Goal: Task Accomplishment & Management: Complete application form

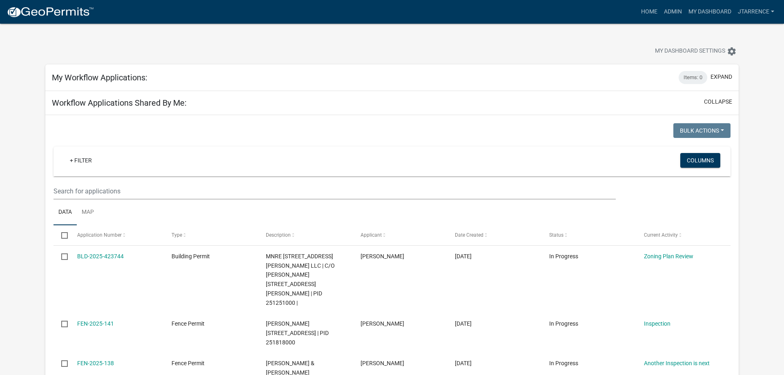
select select "3: 100"
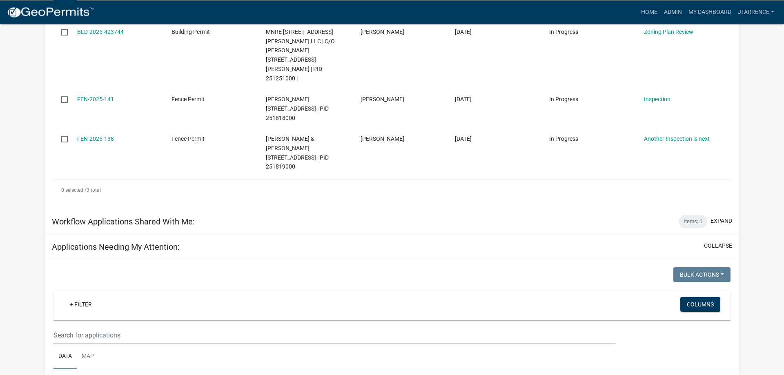
scroll to position [250, 0]
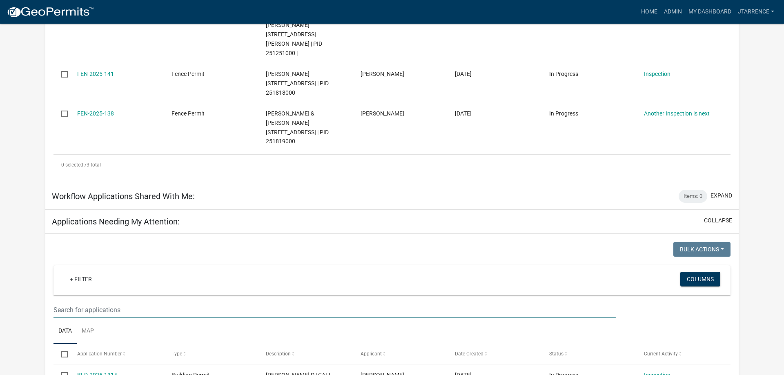
click at [113, 302] on input "text" at bounding box center [334, 310] width 562 height 17
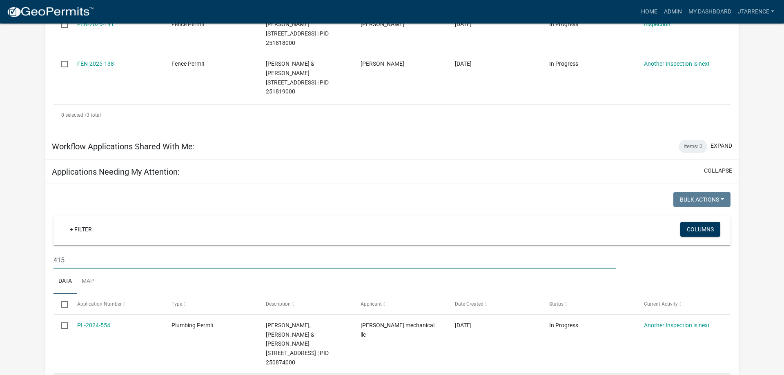
scroll to position [375, 0]
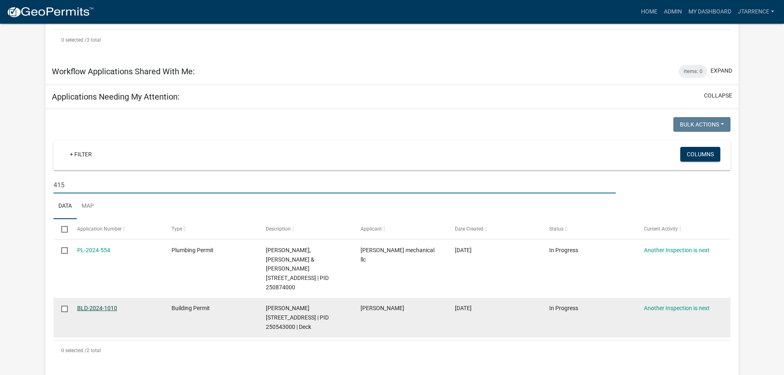
type input "415"
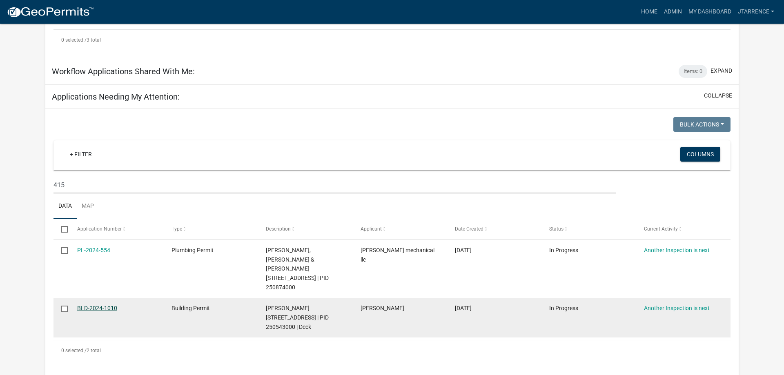
click at [105, 305] on link "BLD-2024-1010" at bounding box center [97, 308] width 40 height 7
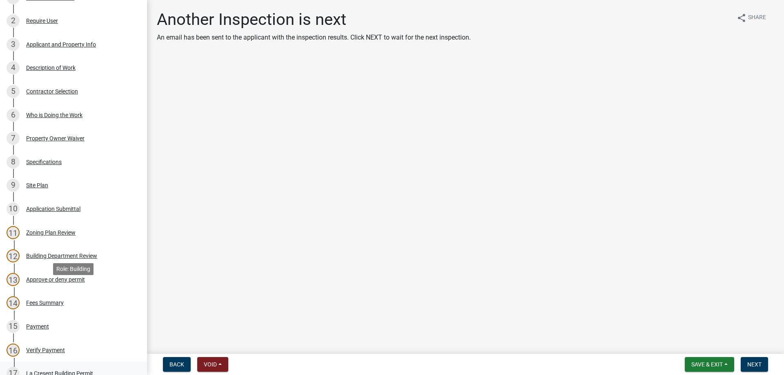
scroll to position [250, 0]
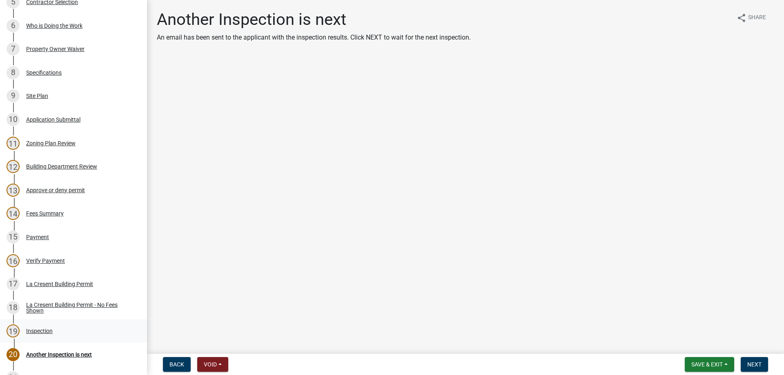
click at [41, 330] on div "Inspection" at bounding box center [39, 331] width 27 height 6
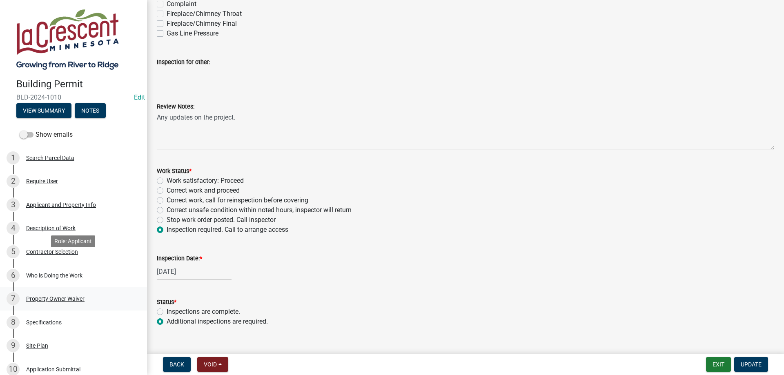
scroll to position [42, 0]
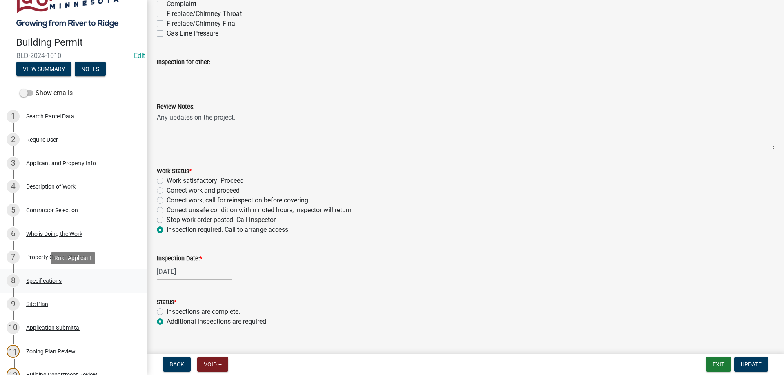
click at [46, 279] on div "Specifications" at bounding box center [44, 281] width 36 height 6
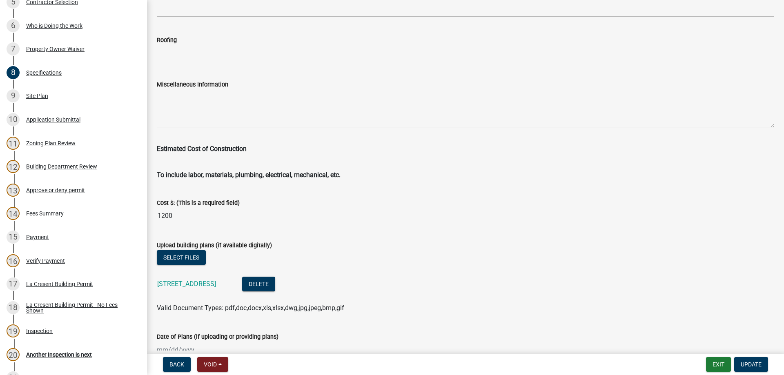
scroll to position [1350, 0]
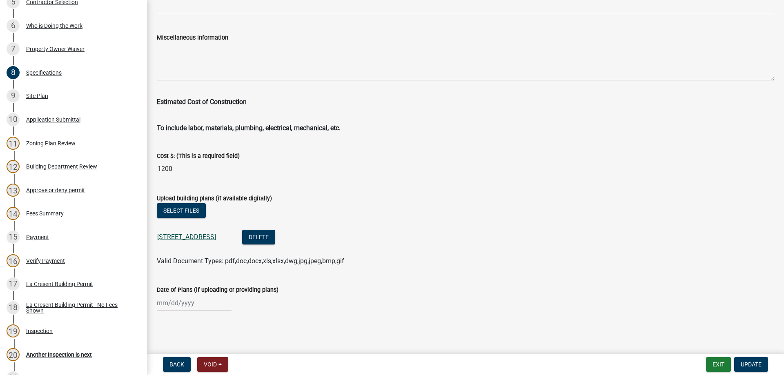
click at [185, 238] on link "415 6th St S Deck.jpeg" at bounding box center [186, 237] width 59 height 8
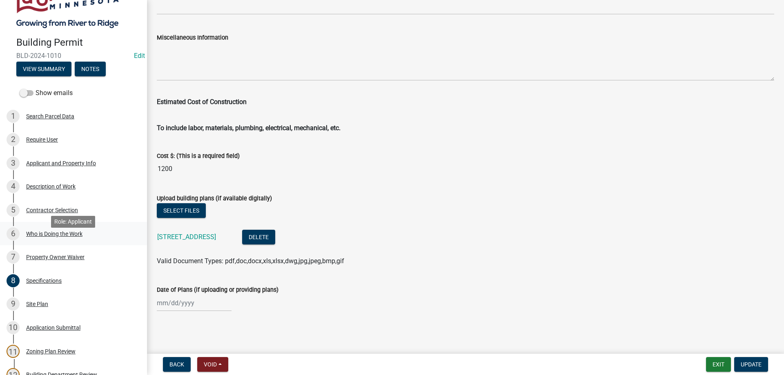
scroll to position [0, 0]
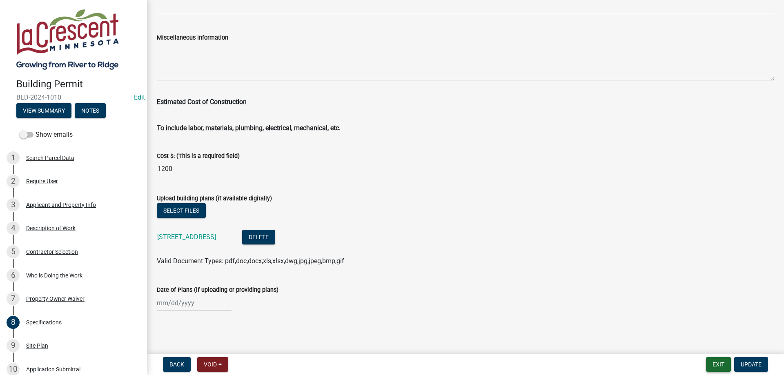
click at [722, 363] on button "Exit" at bounding box center [718, 364] width 25 height 15
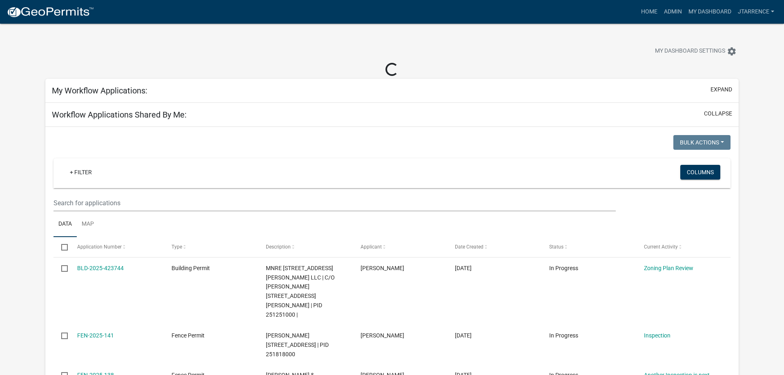
select select "3: 100"
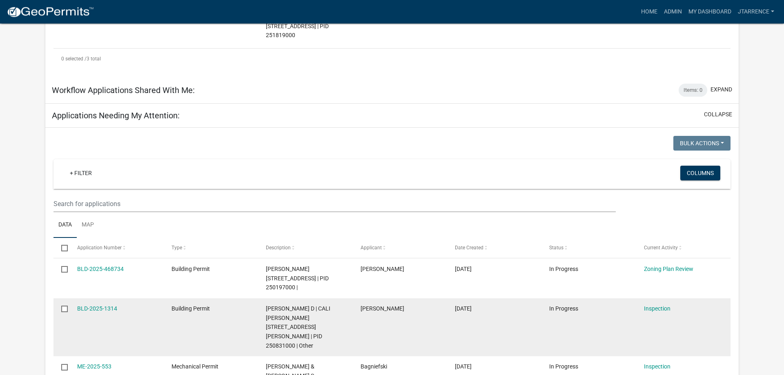
scroll to position [458, 0]
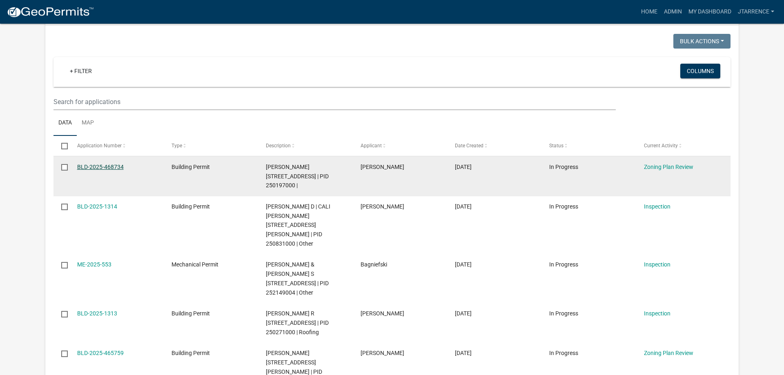
click at [107, 164] on link "BLD-2025-468734" at bounding box center [100, 167] width 47 height 7
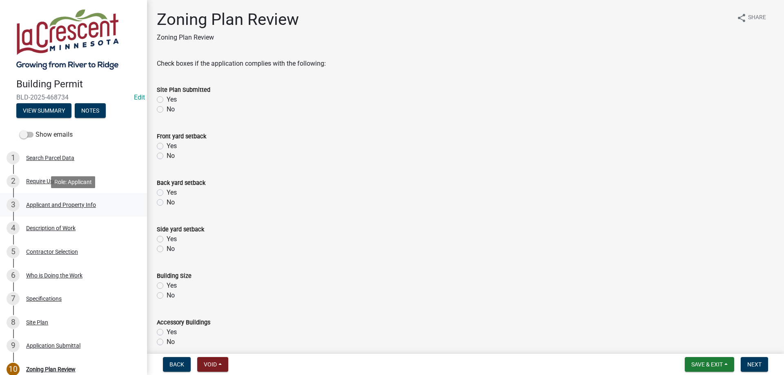
click at [64, 210] on div "3 Applicant and Property Info" at bounding box center [70, 204] width 127 height 13
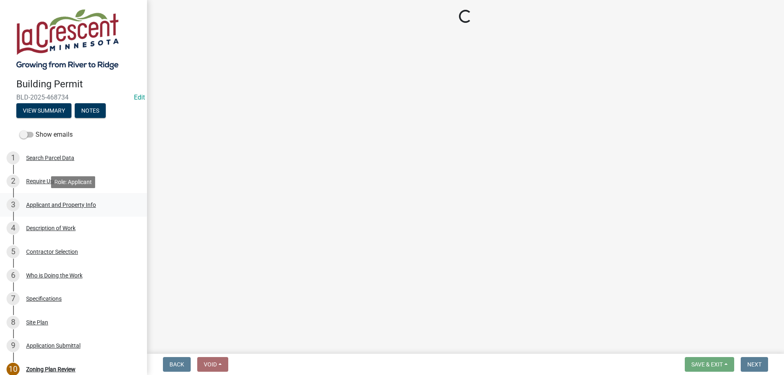
select select "e838c9e2-1e6e-4405-bddc-a3335cd38b08"
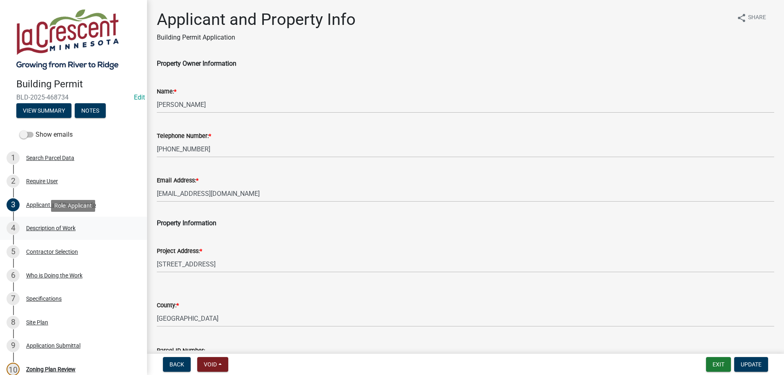
click at [47, 230] on div "Description of Work" at bounding box center [50, 228] width 49 height 6
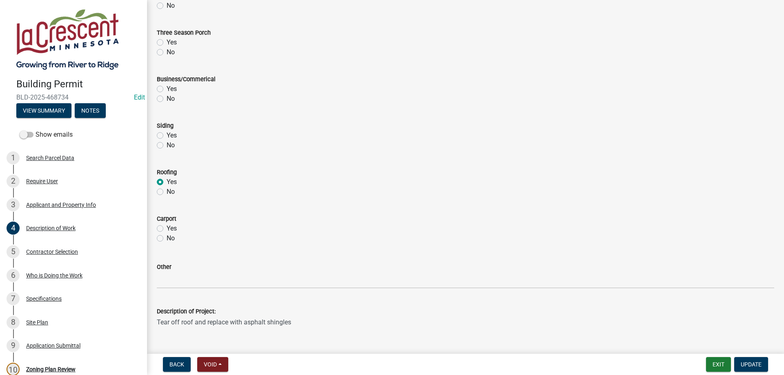
scroll to position [332, 0]
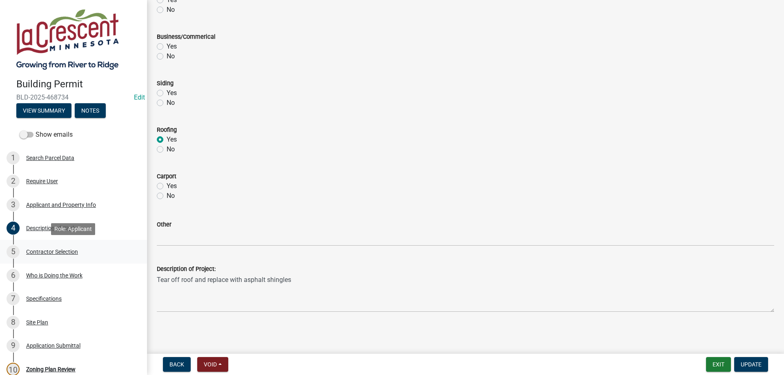
click at [46, 255] on div "Contractor Selection" at bounding box center [52, 252] width 52 height 6
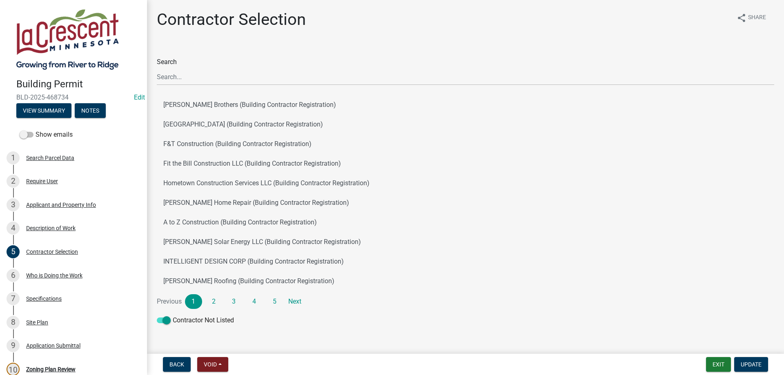
scroll to position [16, 0]
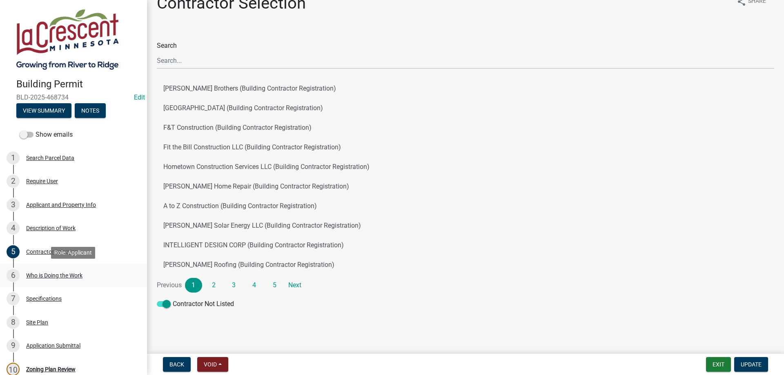
click at [71, 277] on div "Who is Doing the Work" at bounding box center [54, 276] width 56 height 6
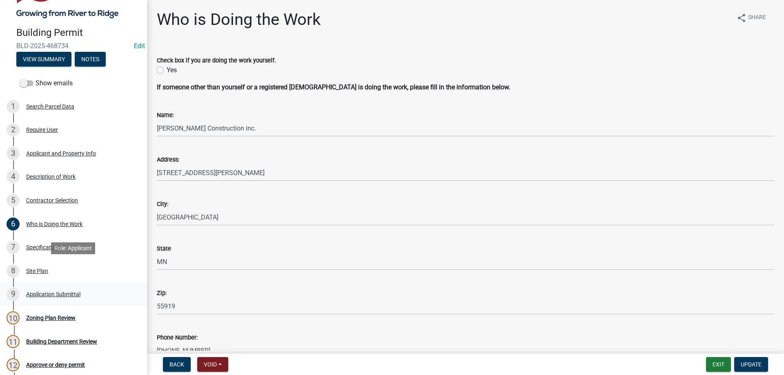
scroll to position [83, 0]
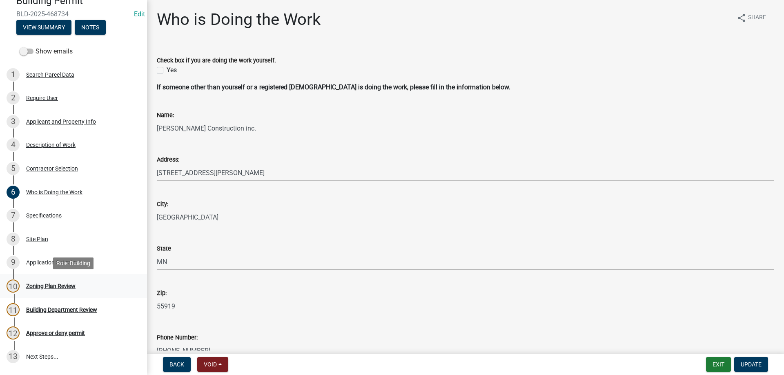
click at [51, 285] on div "Zoning Plan Review" at bounding box center [50, 286] width 49 height 6
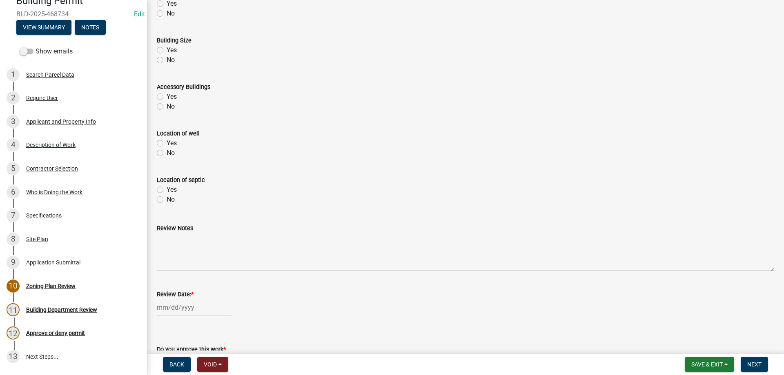
scroll to position [279, 0]
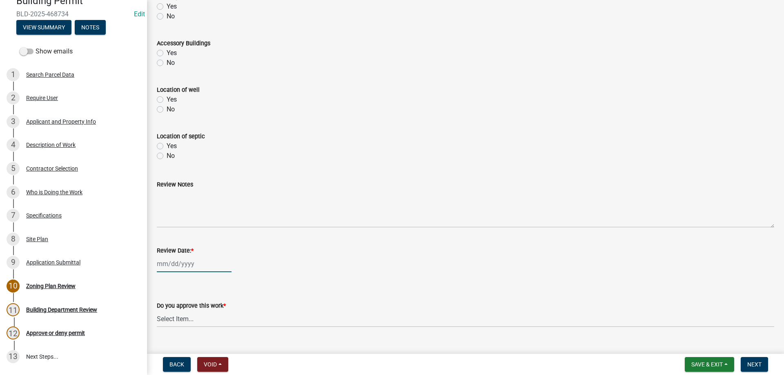
click at [178, 266] on input "Review Date: *" at bounding box center [194, 264] width 75 height 17
select select "8"
select select "2025"
click at [167, 236] on div "25" at bounding box center [164, 233] width 13 height 13
type input "[DATE]"
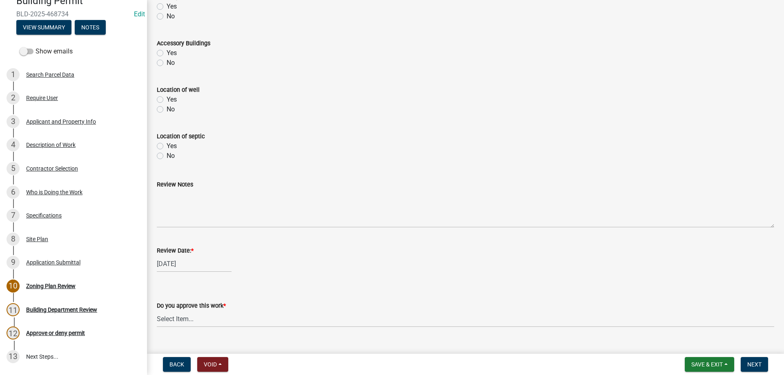
scroll to position [295, 0]
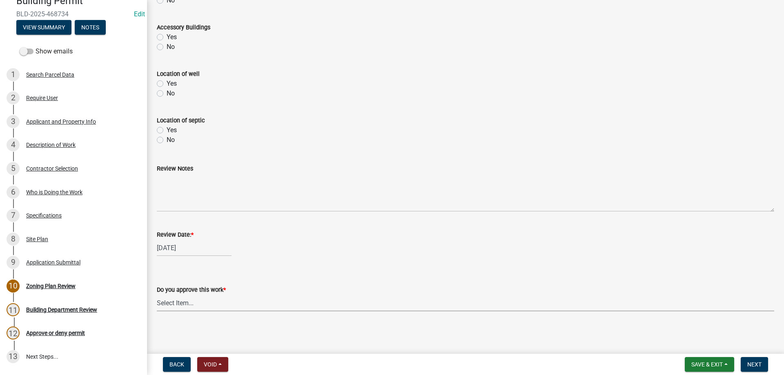
click at [157, 295] on select "Select Item... Yes No" at bounding box center [465, 303] width 617 height 17
click option "Yes" at bounding box center [0, 0] width 0 height 0
select select "90a60f2d-528c-4c9a-9c39-f00b3f6598b9"
click at [758, 366] on span "Next" at bounding box center [754, 364] width 14 height 7
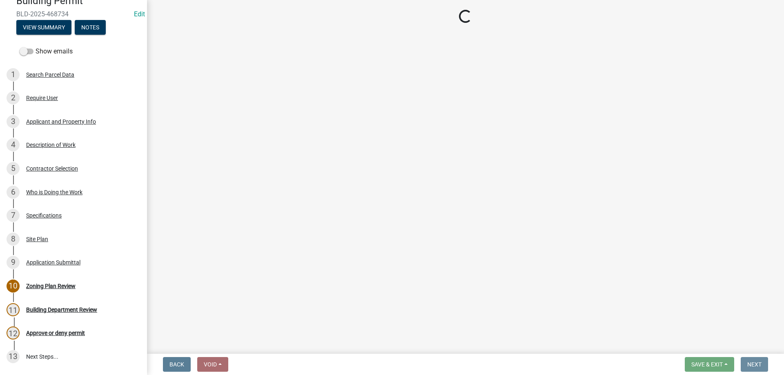
scroll to position [0, 0]
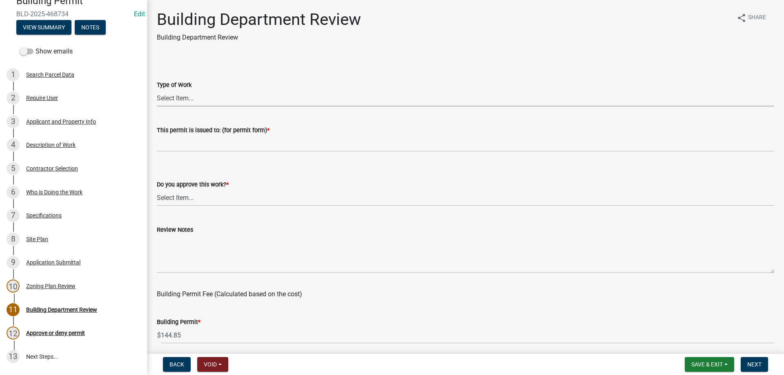
click at [157, 90] on select "Select Item... Roofing Siding Deck Other" at bounding box center [465, 98] width 617 height 17
click option "Roofing" at bounding box center [0, 0] width 0 height 0
select select "72392aa3-23d4-479e-98aa-d58f318b6154"
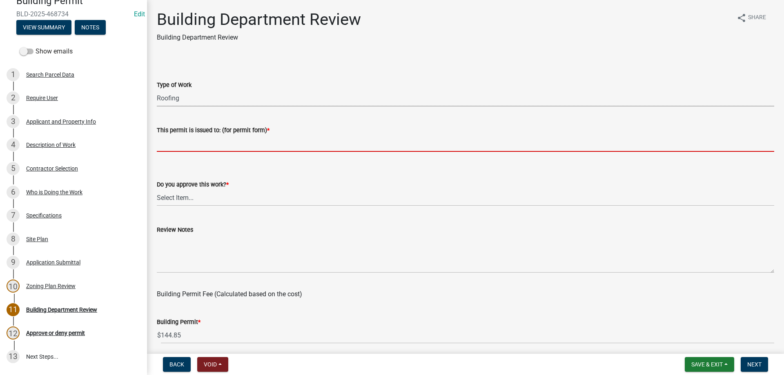
click at [193, 146] on input "This permit is issued to: (for permit form) *" at bounding box center [465, 143] width 617 height 17
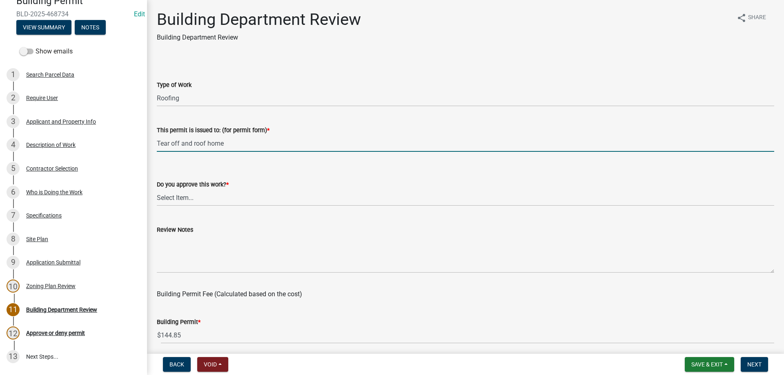
type input "Tear off and roof home"
click at [157, 189] on select "Select Item... Yes No" at bounding box center [465, 197] width 617 height 17
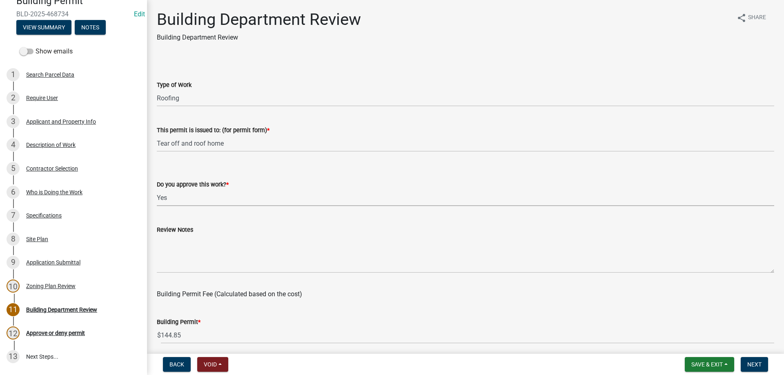
click option "Yes" at bounding box center [0, 0] width 0 height 0
select select "689549b3-38a5-47de-8a89-287a50612ed0"
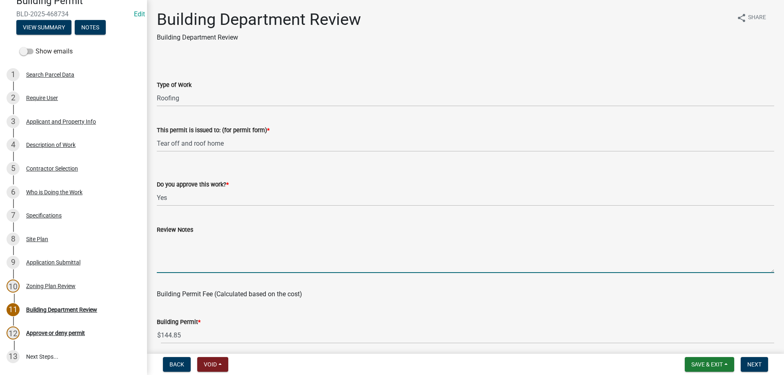
click at [189, 238] on textarea "Review Notes" at bounding box center [465, 254] width 617 height 38
type textarea "Ensure ice and water barrier installed 24" inside warm wall. Call for ice and w…"
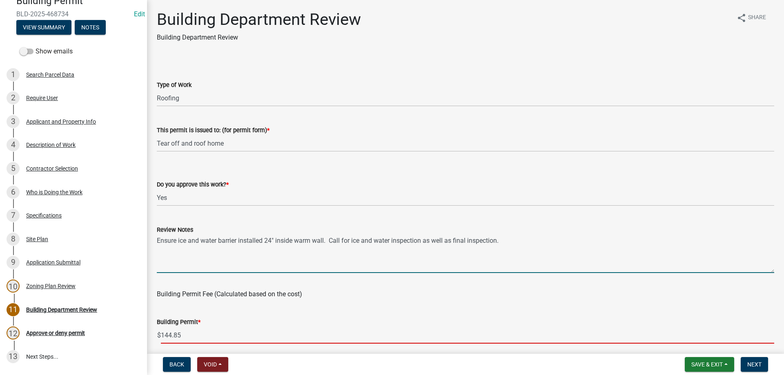
click at [186, 331] on input "144.85" at bounding box center [467, 335] width 613 height 17
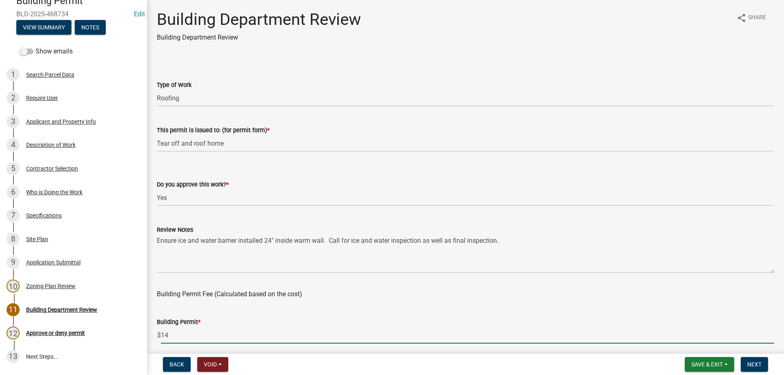
type input "1"
type input "50"
click at [398, 290] on div "Building Permit Fee (Calculated based on the cost)" at bounding box center [465, 290] width 617 height 20
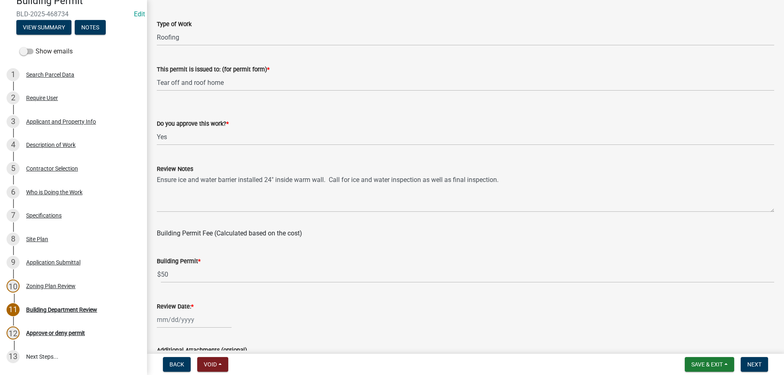
scroll to position [138, 0]
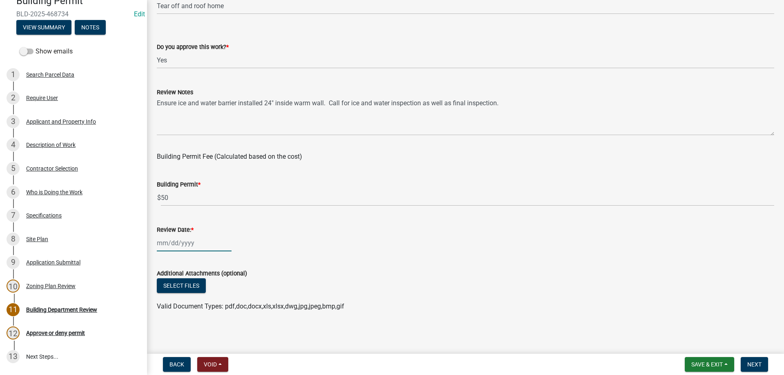
click at [180, 247] on input "Review Date: *" at bounding box center [194, 243] width 75 height 17
select select "8"
select select "2025"
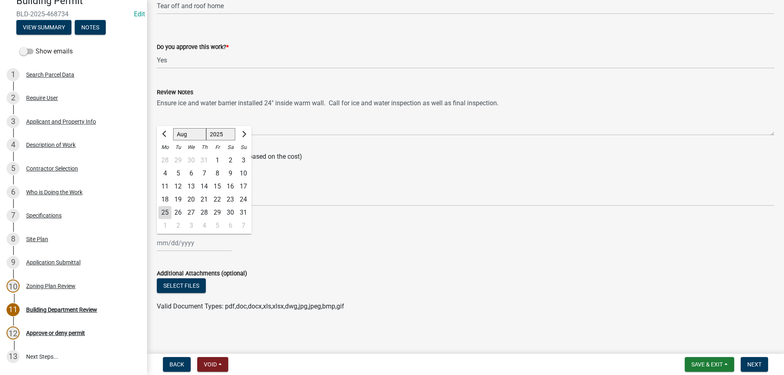
click at [165, 213] on div "25" at bounding box center [164, 212] width 13 height 13
type input "[DATE]"
click at [752, 364] on span "Next" at bounding box center [754, 364] width 14 height 7
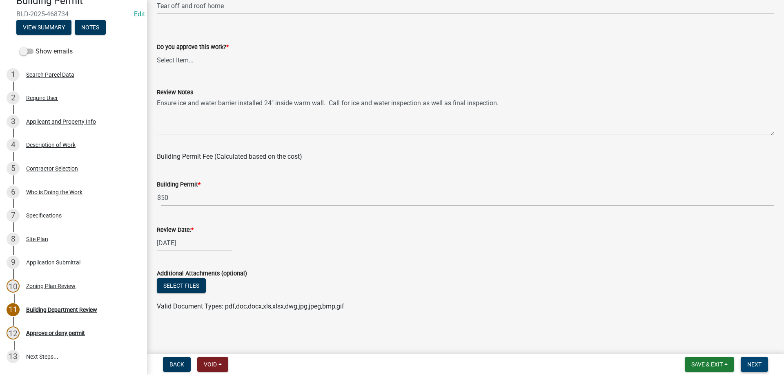
scroll to position [0, 0]
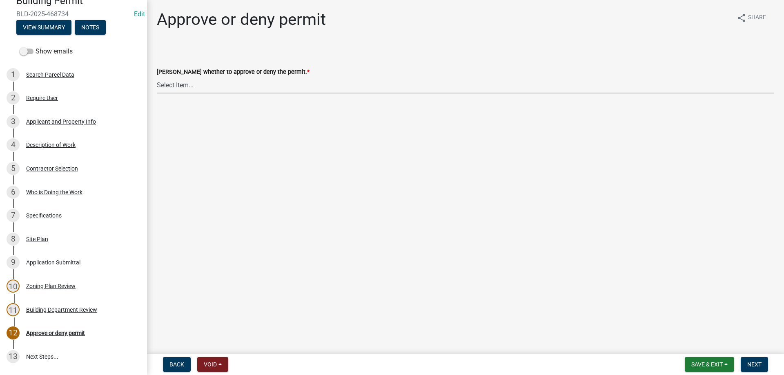
click at [157, 77] on select "Select Item... Approve Deny" at bounding box center [465, 85] width 617 height 17
click option "Approve" at bounding box center [0, 0] width 0 height 0
select select "d6055423-832b-4dbf-8b87-0bb94d1ae5d3"
click at [749, 363] on span "Next" at bounding box center [754, 364] width 14 height 7
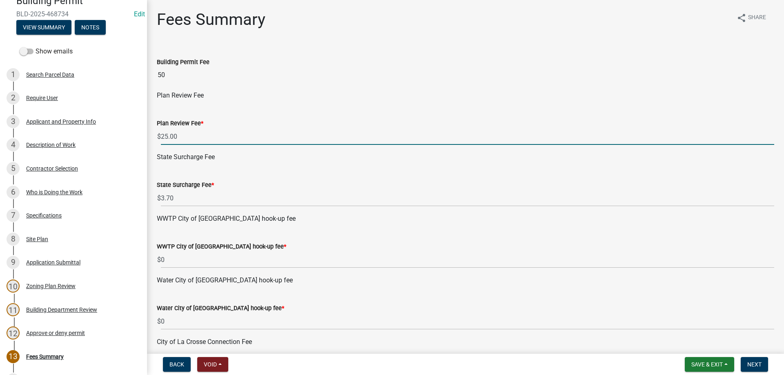
click at [184, 142] on input "25.00" at bounding box center [467, 136] width 613 height 17
type input "2"
type input "0"
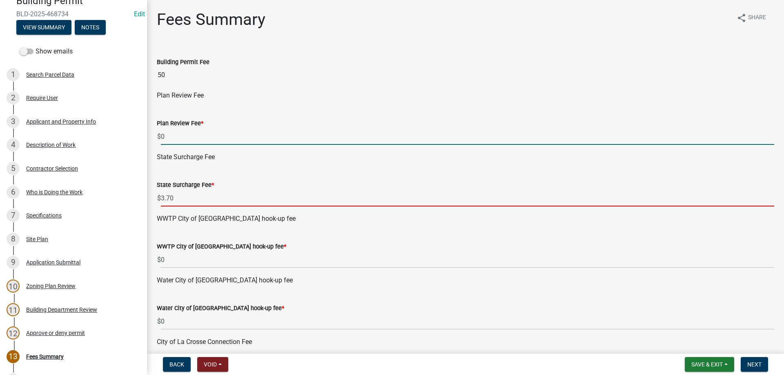
click at [208, 204] on input "3.70" at bounding box center [467, 198] width 613 height 17
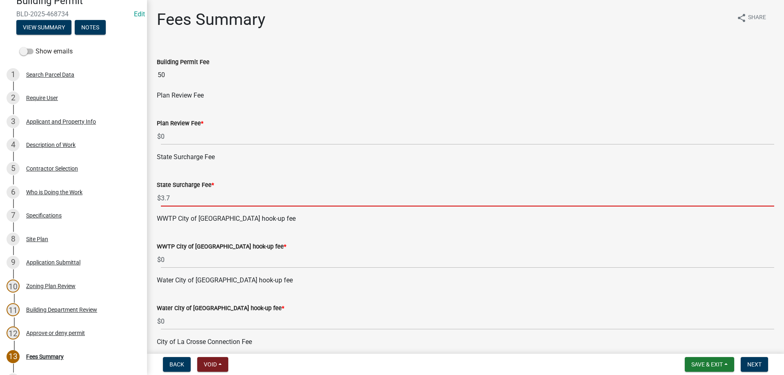
type input "3"
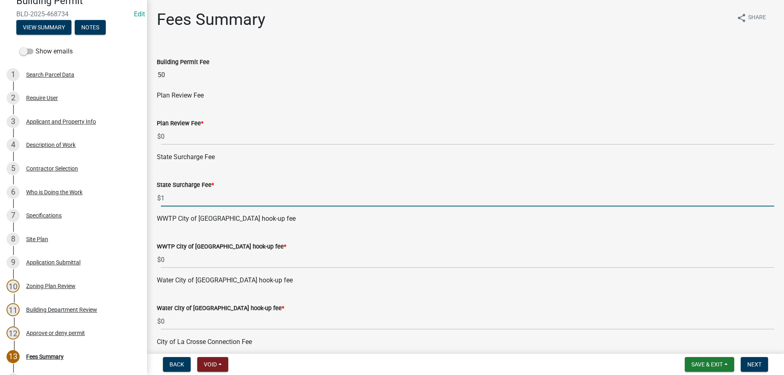
type input "1"
click at [350, 160] on div "State Surcharge Fee" at bounding box center [465, 157] width 617 height 10
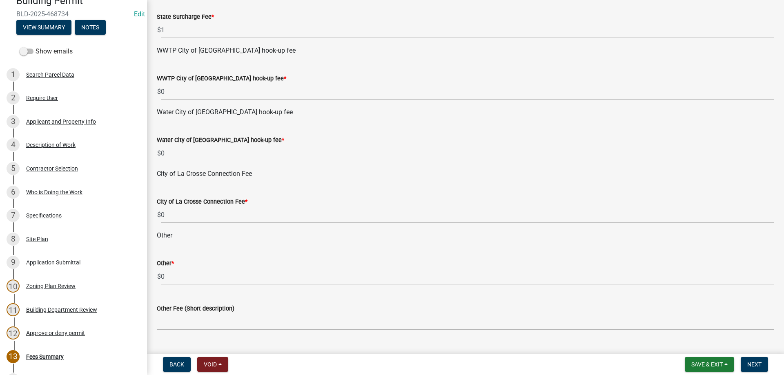
scroll to position [186, 0]
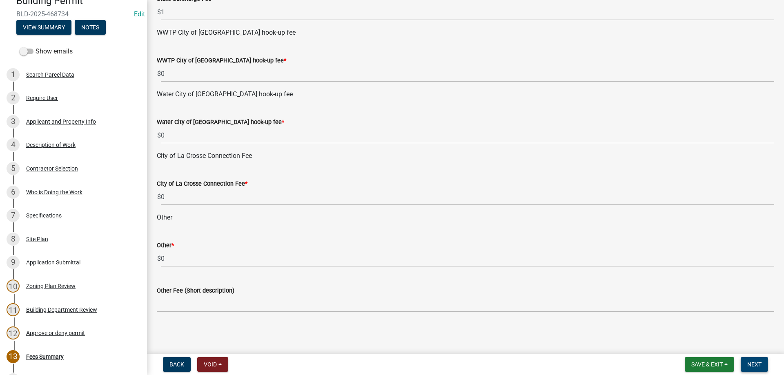
click at [757, 363] on span "Next" at bounding box center [754, 364] width 14 height 7
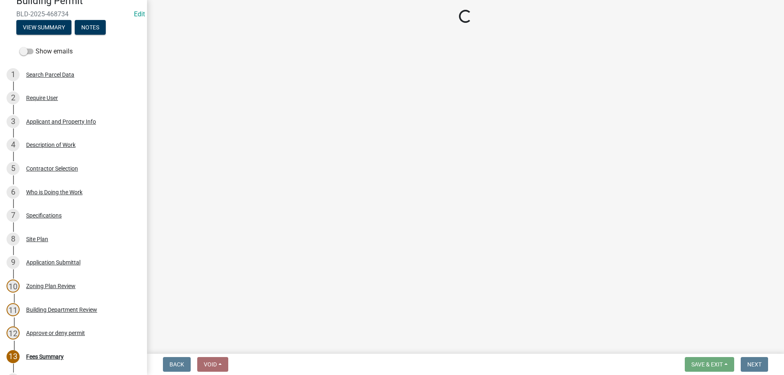
select select "3: 3"
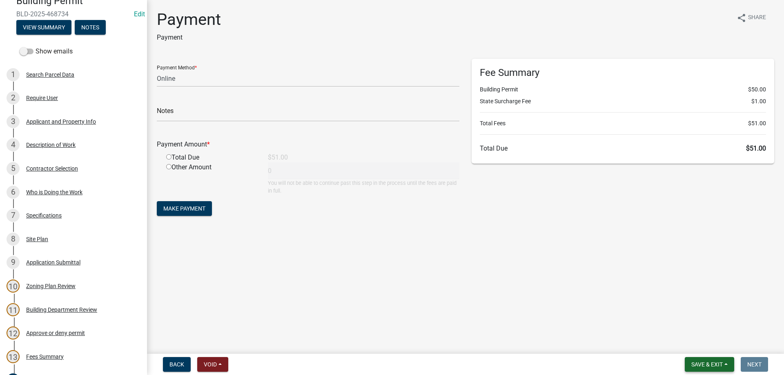
click at [701, 360] on button "Save & Exit" at bounding box center [709, 364] width 49 height 15
click at [696, 347] on button "Save & Exit" at bounding box center [701, 344] width 65 height 20
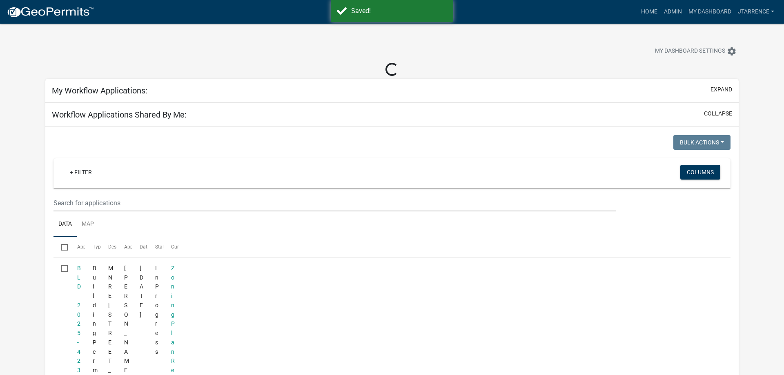
select select "3: 100"
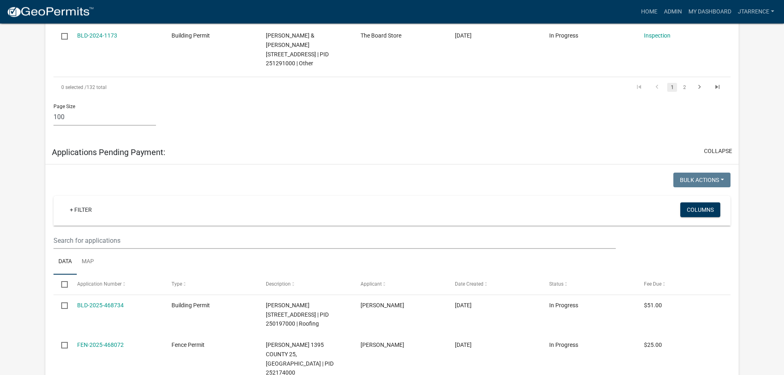
scroll to position [5564, 0]
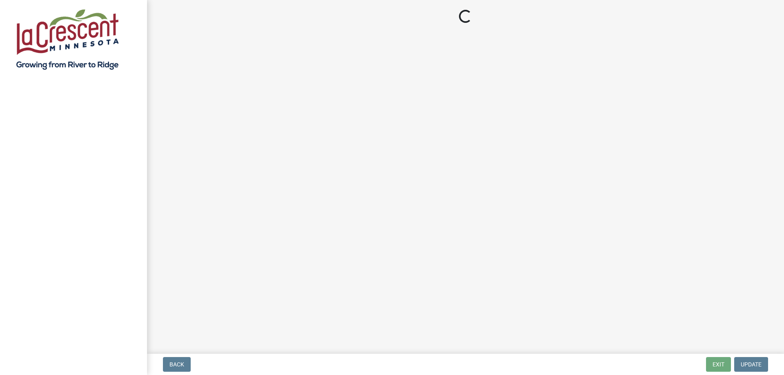
select select "3: 3"
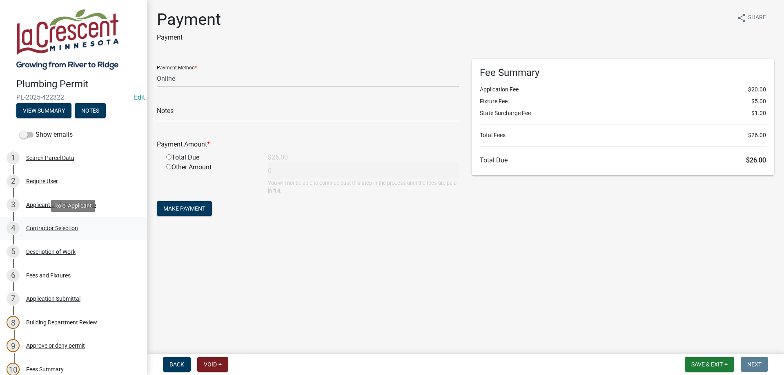
click at [44, 227] on div "Contractor Selection" at bounding box center [52, 228] width 52 height 6
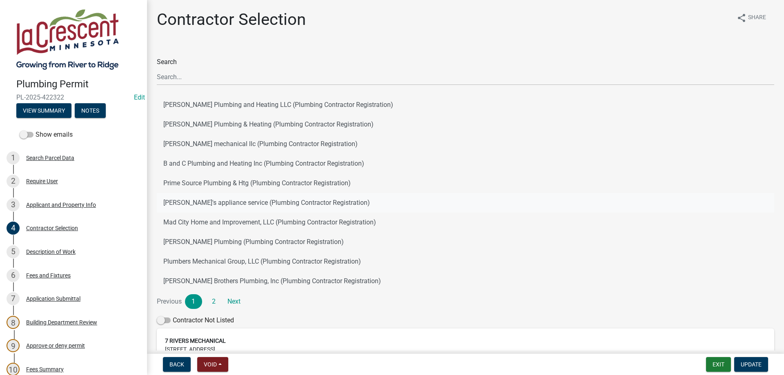
scroll to position [97, 0]
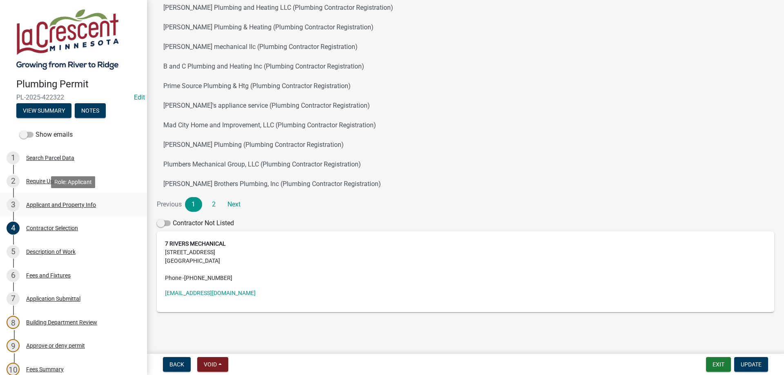
click at [53, 202] on div "Applicant and Property Info" at bounding box center [61, 205] width 70 height 6
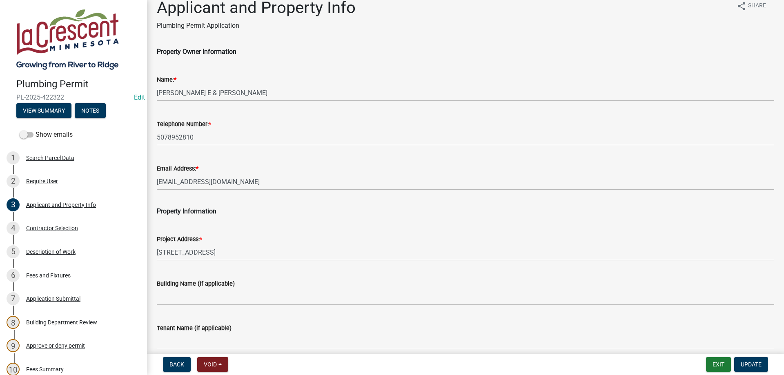
scroll to position [0, 0]
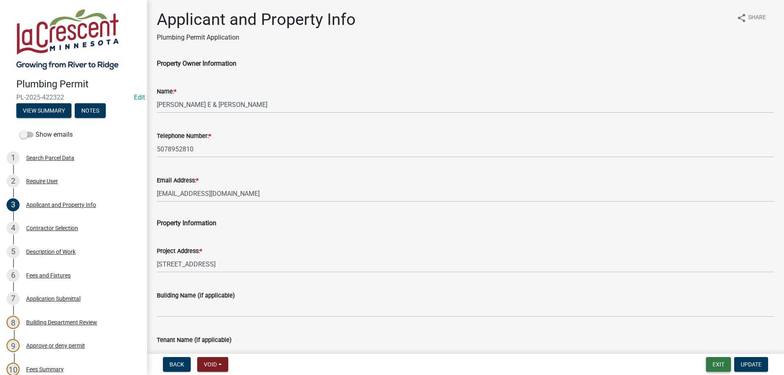
click at [715, 362] on button "Exit" at bounding box center [718, 364] width 25 height 15
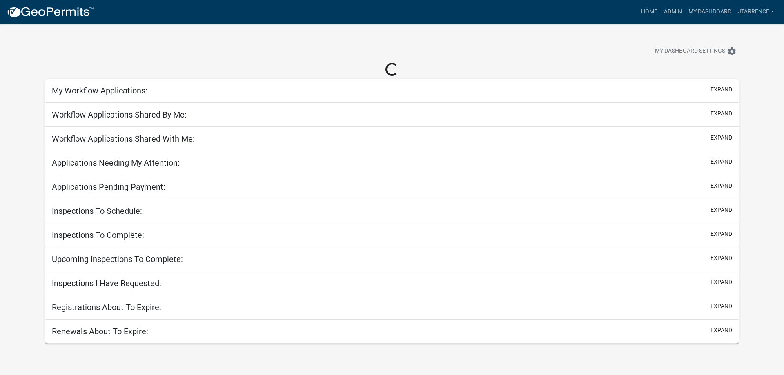
select select "3: 100"
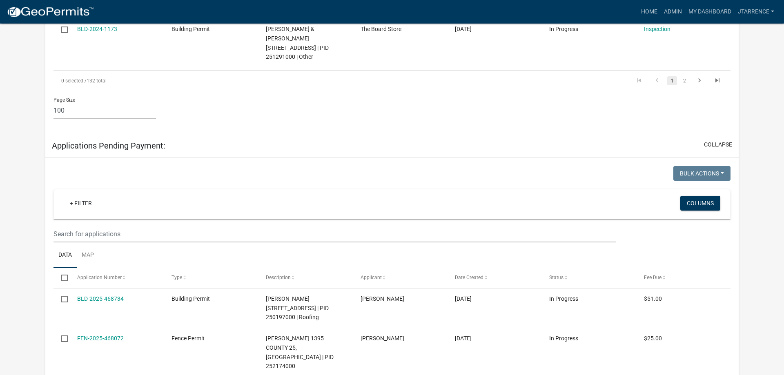
scroll to position [5284, 0]
